Goal: Task Accomplishment & Management: Manage account settings

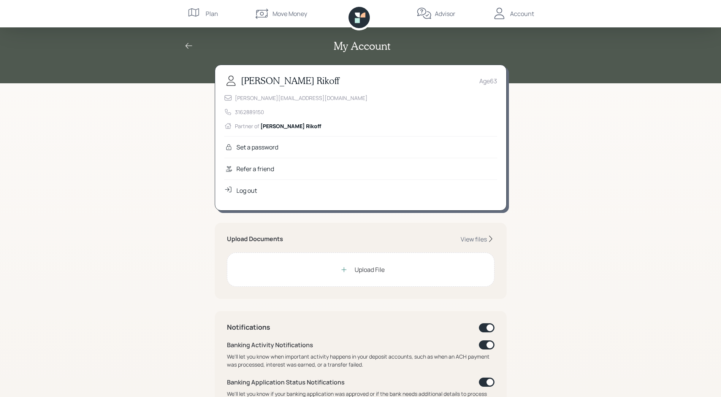
click at [608, 195] on div "My Account [PERSON_NAME] Age [DEMOGRAPHIC_DATA] [EMAIL_ADDRESS][DOMAIN_NAME] 31…" at bounding box center [360, 348] width 721 height 697
click at [517, 12] on div "Account" at bounding box center [522, 13] width 24 height 9
click at [209, 12] on div "Plan" at bounding box center [211, 13] width 13 height 9
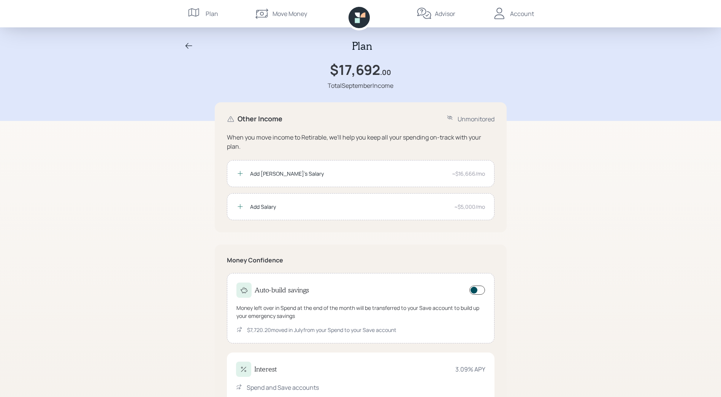
click at [189, 43] on icon at bounding box center [188, 45] width 9 height 9
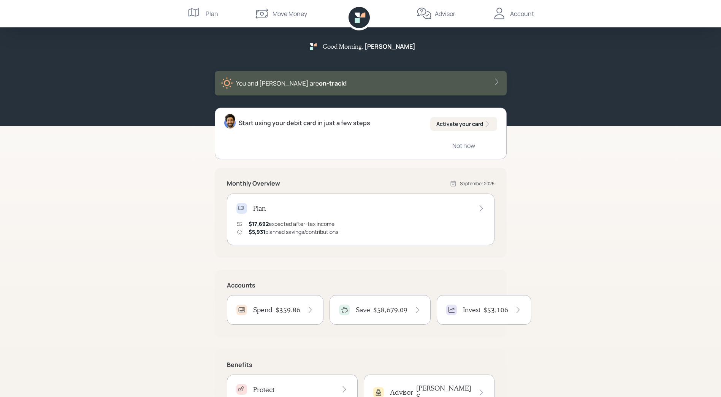
click at [513, 12] on div "Account" at bounding box center [522, 13] width 24 height 9
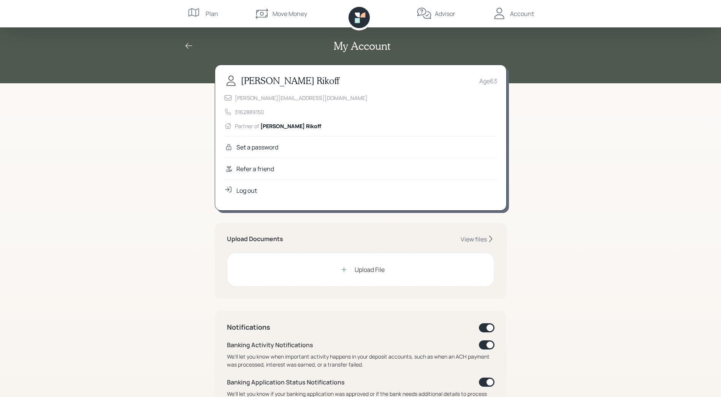
click at [245, 190] on div "Log out" at bounding box center [246, 190] width 21 height 9
